Goal: Navigation & Orientation: Go to known website

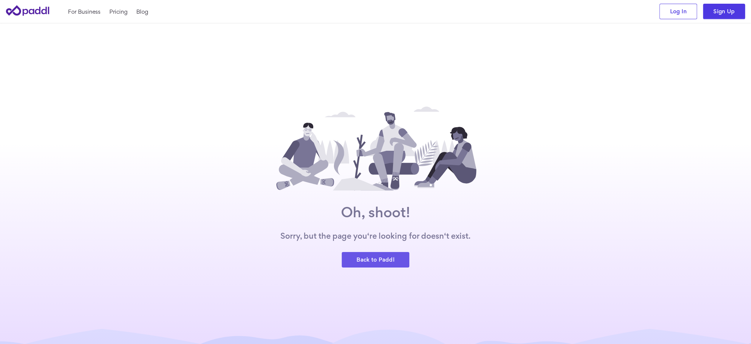
click at [383, 263] on link "Back to Paddl" at bounding box center [376, 260] width 68 height 16
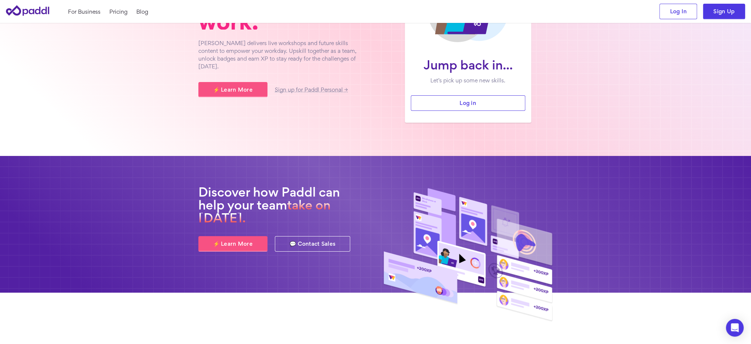
scroll to position [133, 0]
